Goal: Use online tool/utility: Use online tool/utility

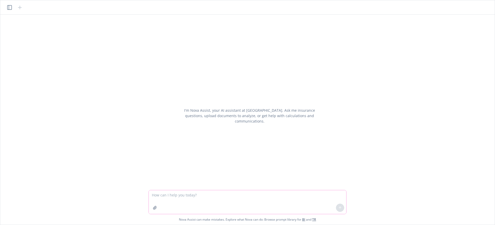
click at [156, 208] on icon "button" at bounding box center [155, 208] width 4 height 4
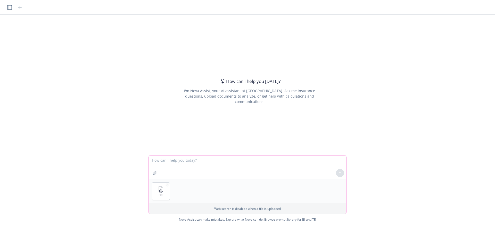
click at [211, 160] on textarea at bounding box center [247, 168] width 197 height 24
type textarea "summarize this"
